Goal: Information Seeking & Learning: Learn about a topic

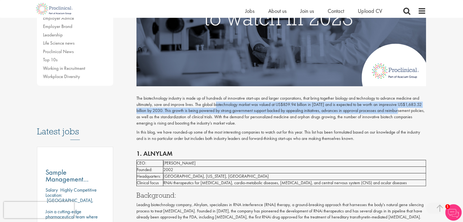
drag, startPoint x: 216, startPoint y: 104, endPoint x: 401, endPoint y: 114, distance: 184.6
click at [401, 114] on p "The biotechnology industry is made up of hundreds of innovative start-ups and l…" at bounding box center [281, 110] width 290 height 31
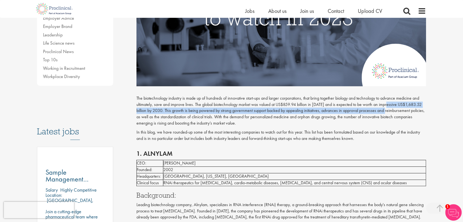
drag, startPoint x: 389, startPoint y: 105, endPoint x: 388, endPoint y: 111, distance: 5.8
click at [388, 111] on p "The biotechnology industry is made up of hundreds of innovative start-ups and l…" at bounding box center [281, 110] width 290 height 31
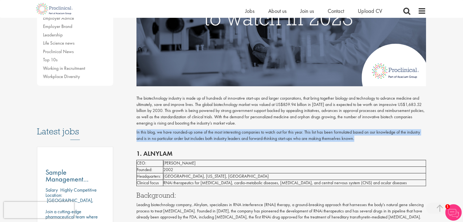
drag, startPoint x: 359, startPoint y: 138, endPoint x: 134, endPoint y: 131, distance: 225.3
copy p "In this blog, we have rounded-up some of the most interesting companies to watc…"
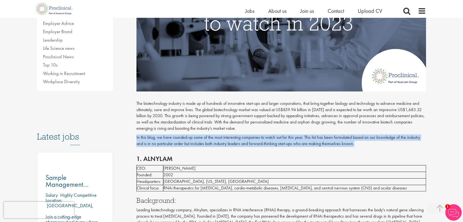
scroll to position [122, 0]
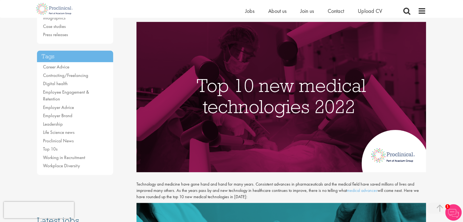
scroll to position [44, 0]
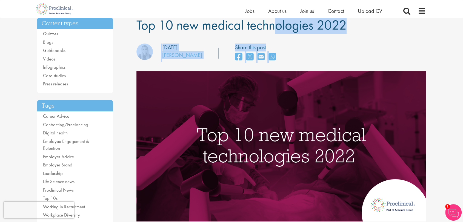
drag, startPoint x: 333, startPoint y: 33, endPoint x: 203, endPoint y: 27, distance: 130.6
click at [203, 27] on span "Top 10 new medical technologies 2022" at bounding box center [241, 25] width 210 height 18
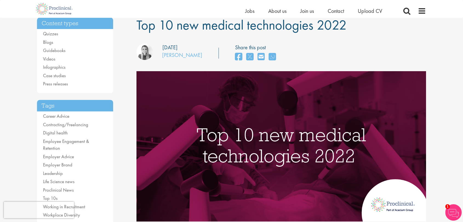
drag, startPoint x: 346, startPoint y: 25, endPoint x: 136, endPoint y: 18, distance: 210.0
click at [136, 18] on h1 "Top 10 new medical technologies 2022" at bounding box center [281, 25] width 290 height 15
copy span "Top 10 new medical technologies 2022"
click at [361, 27] on h1 "Top 10 new medical technologies 2022" at bounding box center [281, 25] width 290 height 15
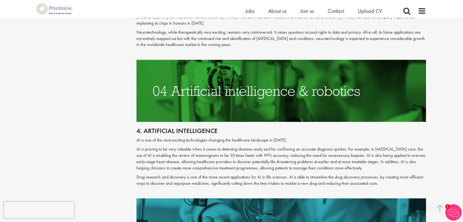
scroll to position [697, 0]
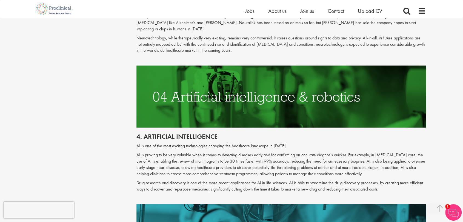
drag, startPoint x: 462, startPoint y: 72, endPoint x: 461, endPoint y: 83, distance: 11.3
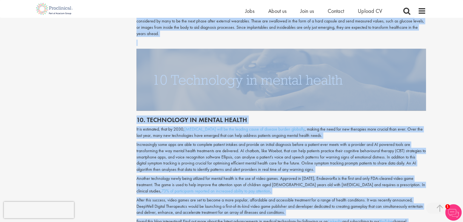
scroll to position [1797, 0]
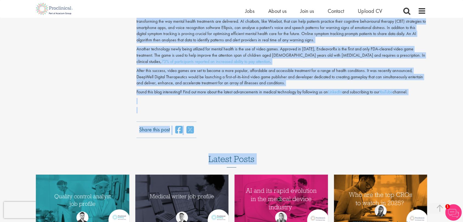
drag, startPoint x: 137, startPoint y: 177, endPoint x: 442, endPoint y: 74, distance: 321.8
copy div "echnology and medicine have gone hand and hand for many years. Consistent advan…"
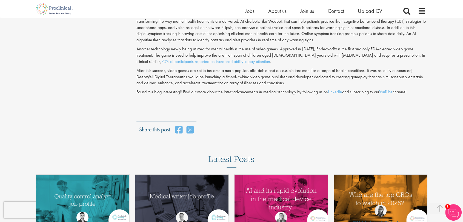
drag, startPoint x: 302, startPoint y: 119, endPoint x: 302, endPoint y: 115, distance: 4.4
click at [302, 122] on div "Share this post" at bounding box center [281, 130] width 290 height 16
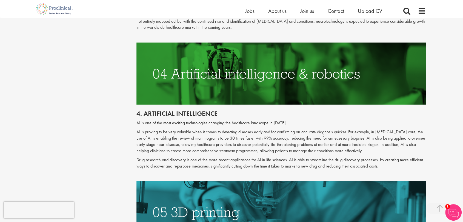
scroll to position [723, 0]
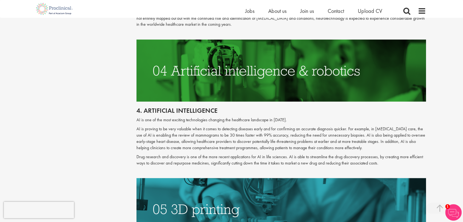
drag, startPoint x: 462, startPoint y: 85, endPoint x: 466, endPoint y: 87, distance: 4.1
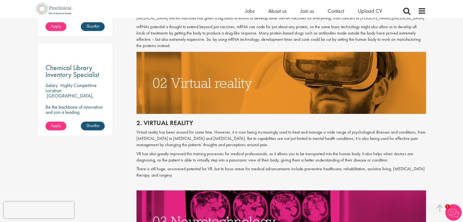
scroll to position [337, 0]
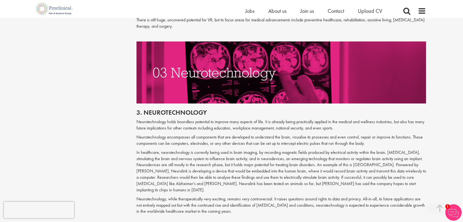
scroll to position [524, 0]
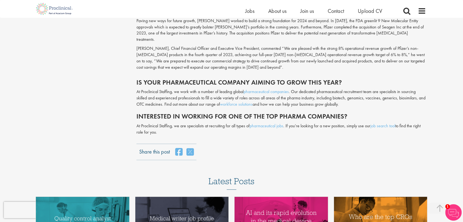
scroll to position [1508, 0]
